Goal: Check status: Check status

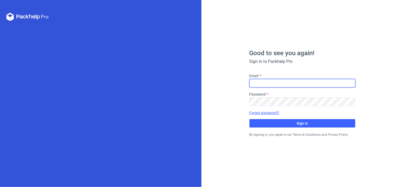
click at [268, 84] on input "Email" at bounding box center [302, 83] width 106 height 8
type input "[PERSON_NAME][EMAIL_ADDRESS][DOMAIN_NAME]"
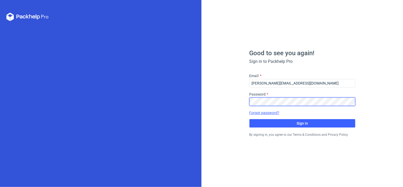
click at [249, 119] on button "Sign in" at bounding box center [302, 123] width 106 height 8
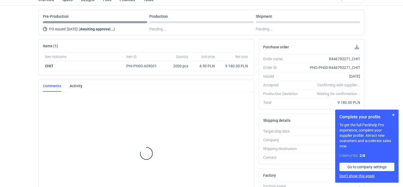
scroll to position [70, 0]
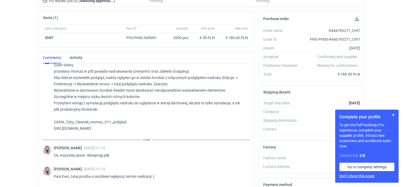
click at [347, 176] on button "Don’t show this again" at bounding box center [356, 176] width 35 height 5
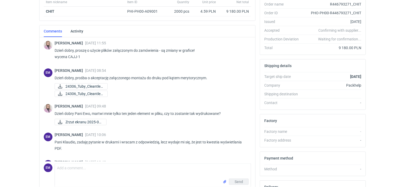
scroll to position [0, 0]
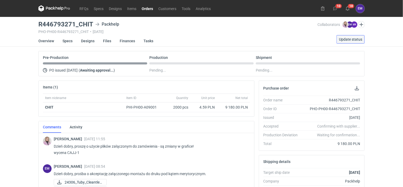
click at [346, 39] on span "Update status" at bounding box center [350, 40] width 23 height 4
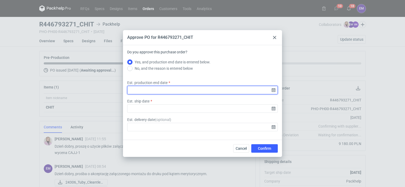
click at [169, 87] on input "Est. production end date" at bounding box center [202, 90] width 150 height 8
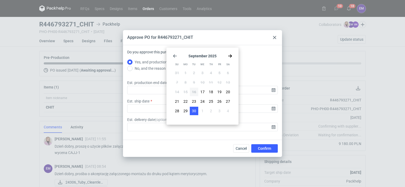
click at [196, 112] on button "30" at bounding box center [194, 111] width 8 height 8
type input "[DATE]"
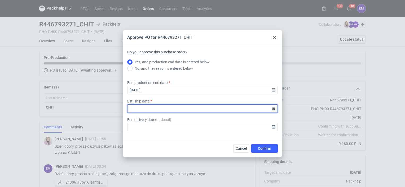
click at [273, 110] on input "Est. ship date" at bounding box center [202, 109] width 150 height 8
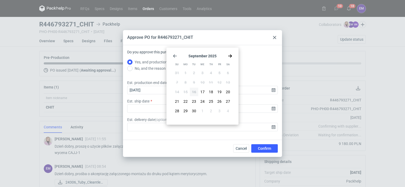
click at [230, 55] on icon "Go forward 1 month" at bounding box center [230, 56] width 4 height 4
click at [203, 74] on button "1" at bounding box center [202, 73] width 8 height 8
type input "[DATE]"
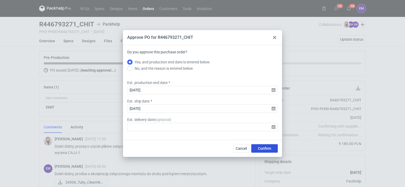
click at [258, 148] on span "Confirm" at bounding box center [264, 149] width 13 height 4
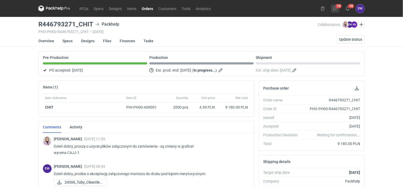
click at [337, 7] on icon at bounding box center [335, 8] width 4 height 4
